Goal: Information Seeking & Learning: Learn about a topic

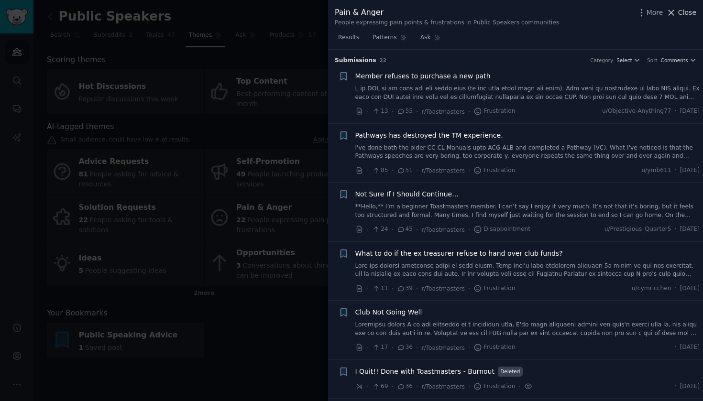
click at [680, 16] on span "Close" at bounding box center [687, 13] width 18 height 10
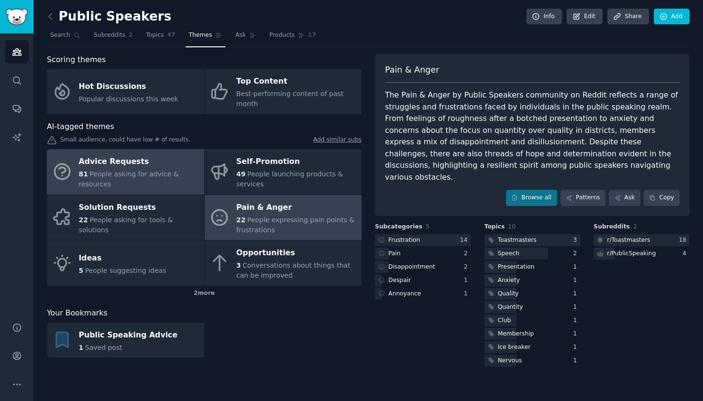
click at [148, 178] on div "81 People asking for advice & resources" at bounding box center [139, 179] width 121 height 20
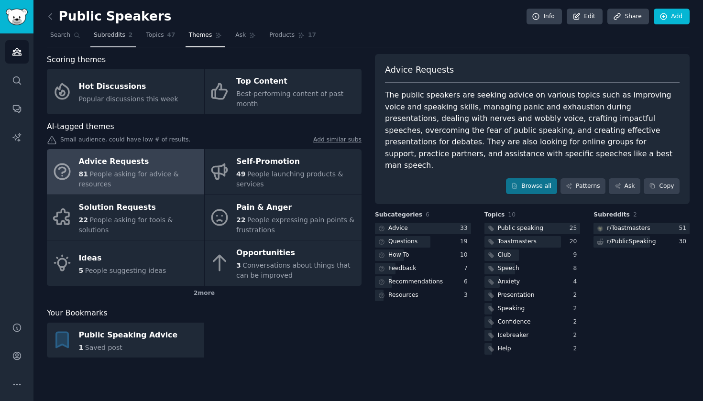
click at [117, 44] on link "Subreddits 2" at bounding box center [112, 38] width 45 height 20
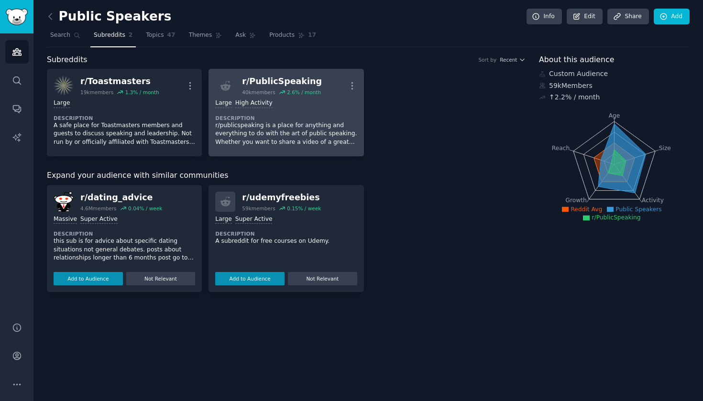
click at [285, 127] on p "r/publicspeaking is a place for anything and everything to do with the art of p…" at bounding box center [286, 133] width 142 height 25
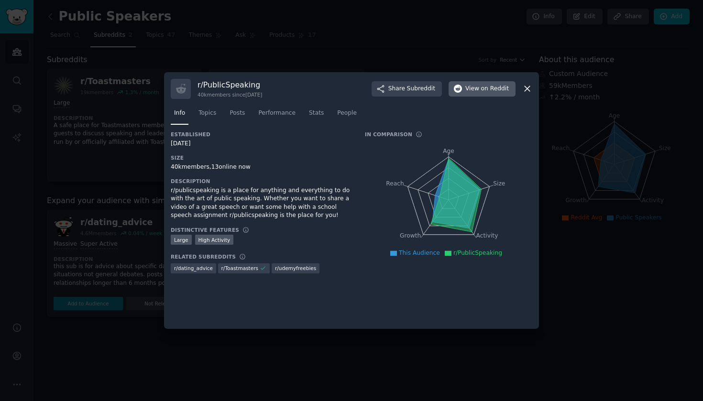
click at [484, 84] on button "View on Reddit" at bounding box center [482, 88] width 67 height 15
